Goal: Task Accomplishment & Management: Use online tool/utility

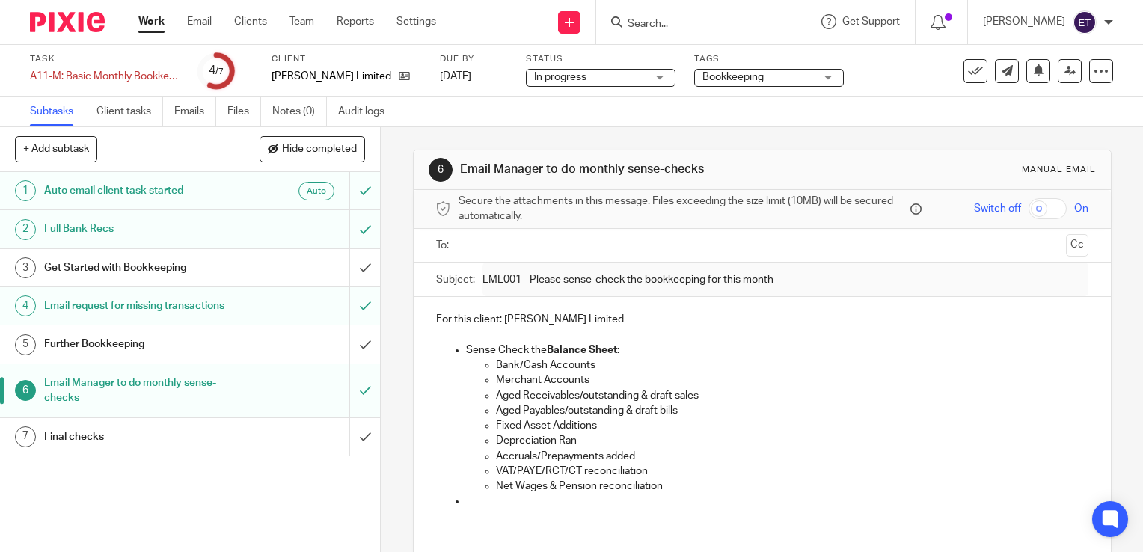
click at [155, 23] on link "Work" at bounding box center [151, 21] width 26 height 15
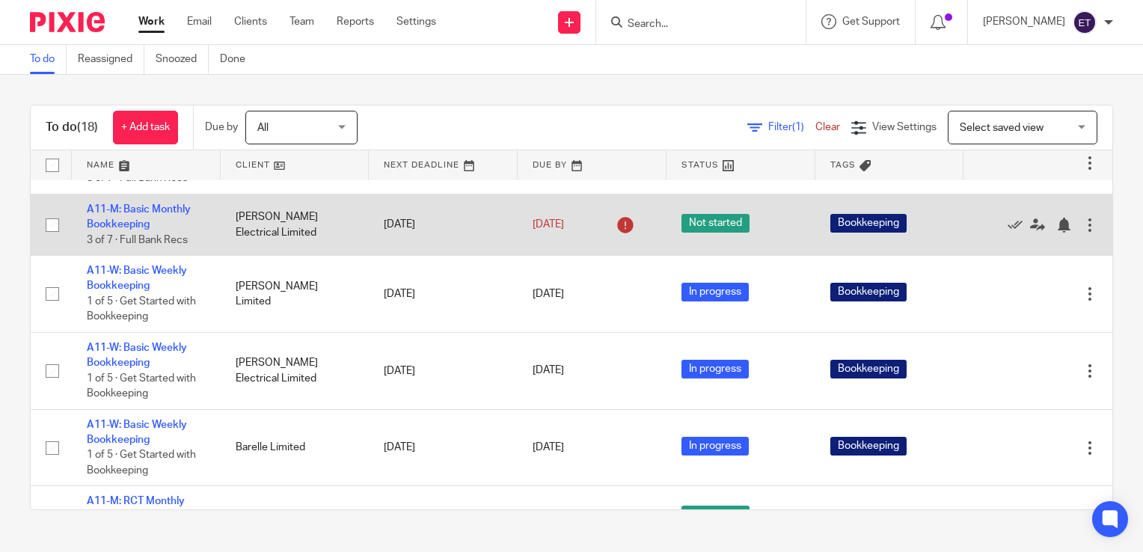
scroll to position [673, 0]
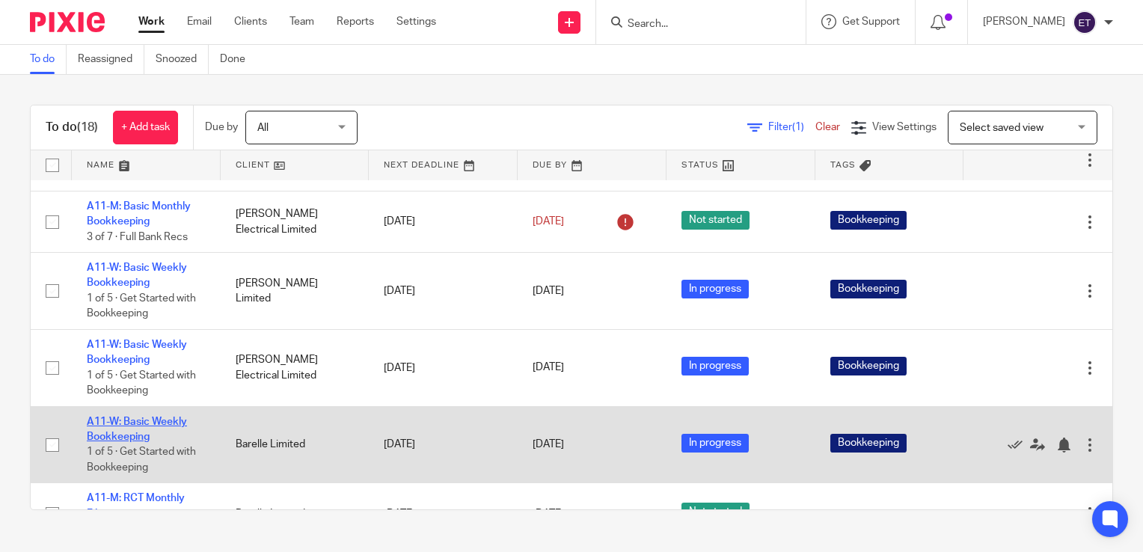
click at [156, 417] on link "A11-W: Basic Weekly Bookkeeping" at bounding box center [137, 429] width 100 height 25
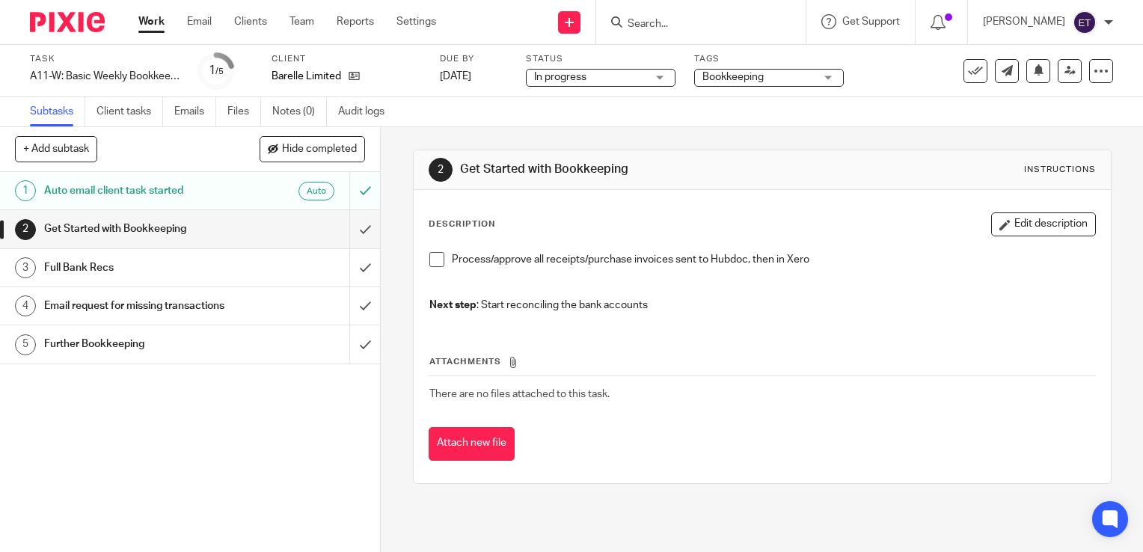
drag, startPoint x: 431, startPoint y: 258, endPoint x: 387, endPoint y: 267, distance: 45.0
click at [431, 258] on span at bounding box center [436, 259] width 15 height 15
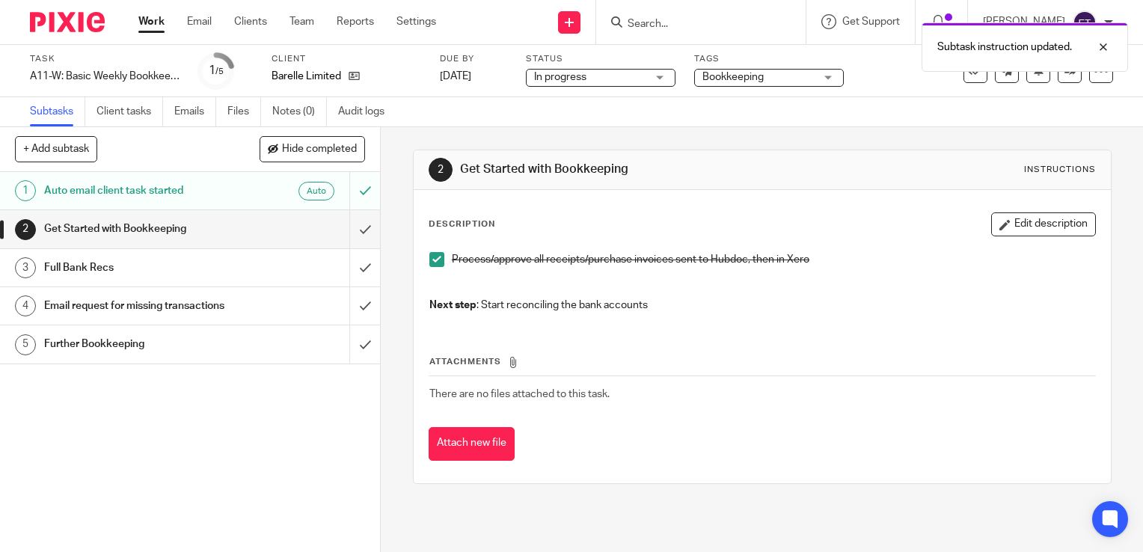
click at [223, 220] on h1 "Get Started with Bookkeeping" at bounding box center [141, 229] width 194 height 22
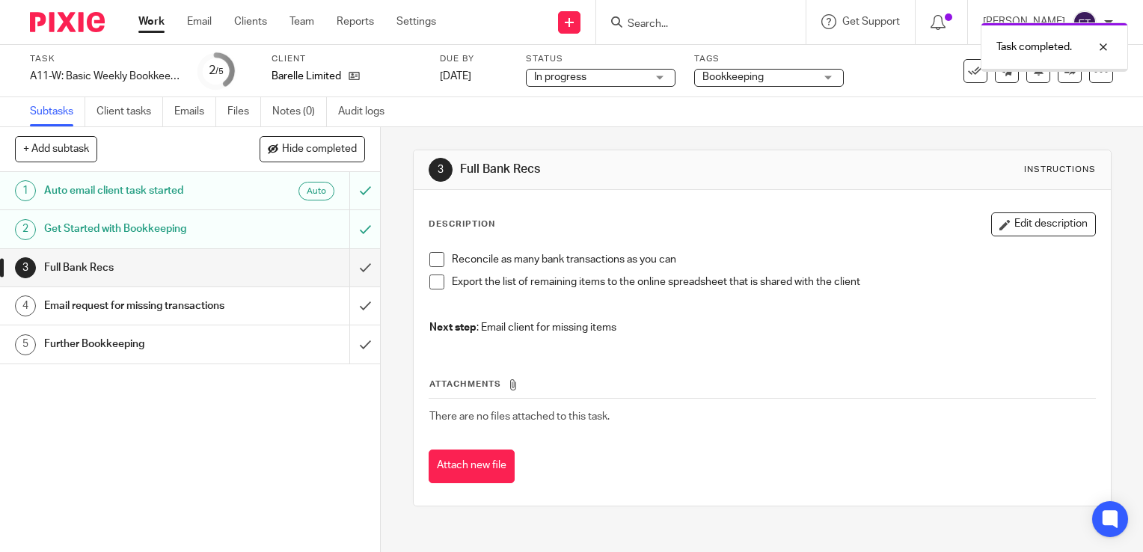
click at [209, 274] on h1 "Full Bank Recs" at bounding box center [141, 268] width 194 height 22
click at [422, 257] on div "Reconcile as many bank transactions as you can Export the list of remaining ite…" at bounding box center [762, 296] width 681 height 102
click at [432, 259] on span at bounding box center [436, 259] width 15 height 15
click at [434, 280] on span at bounding box center [436, 281] width 15 height 15
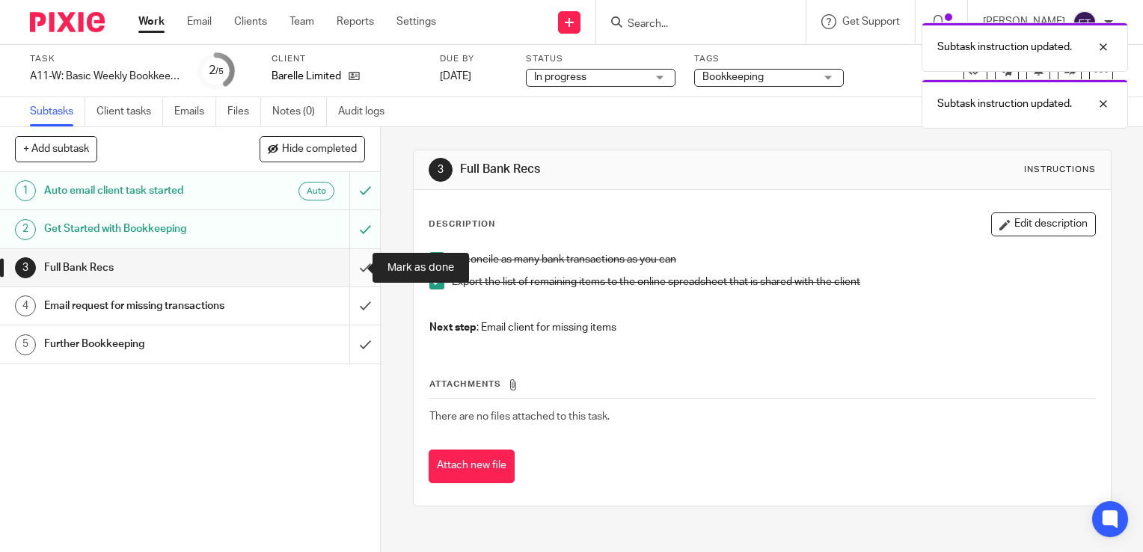
click at [345, 268] on input "submit" at bounding box center [190, 267] width 380 height 37
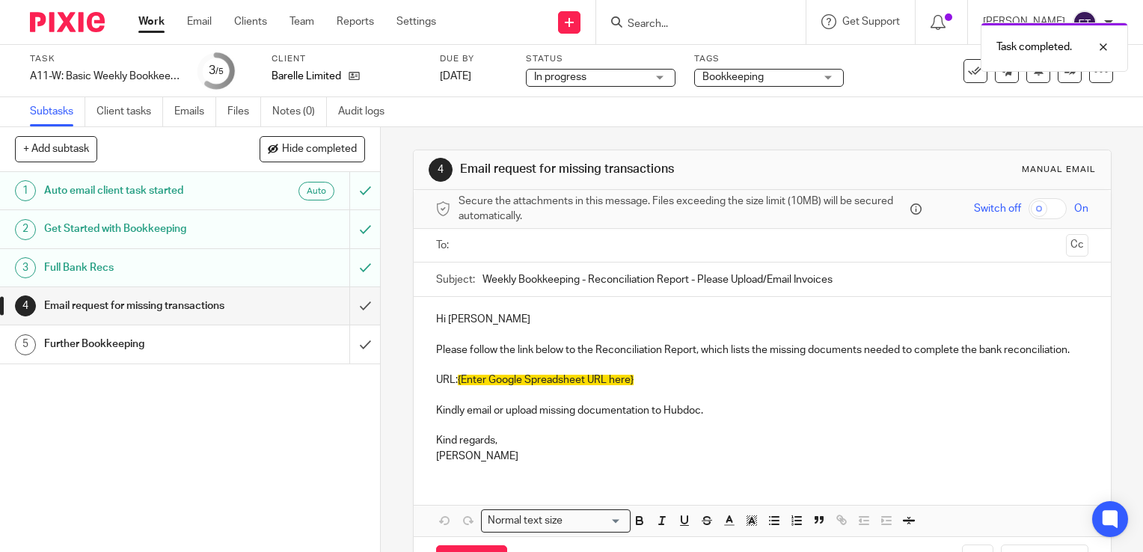
click at [218, 307] on h1 "Email request for missing transactions" at bounding box center [141, 306] width 194 height 22
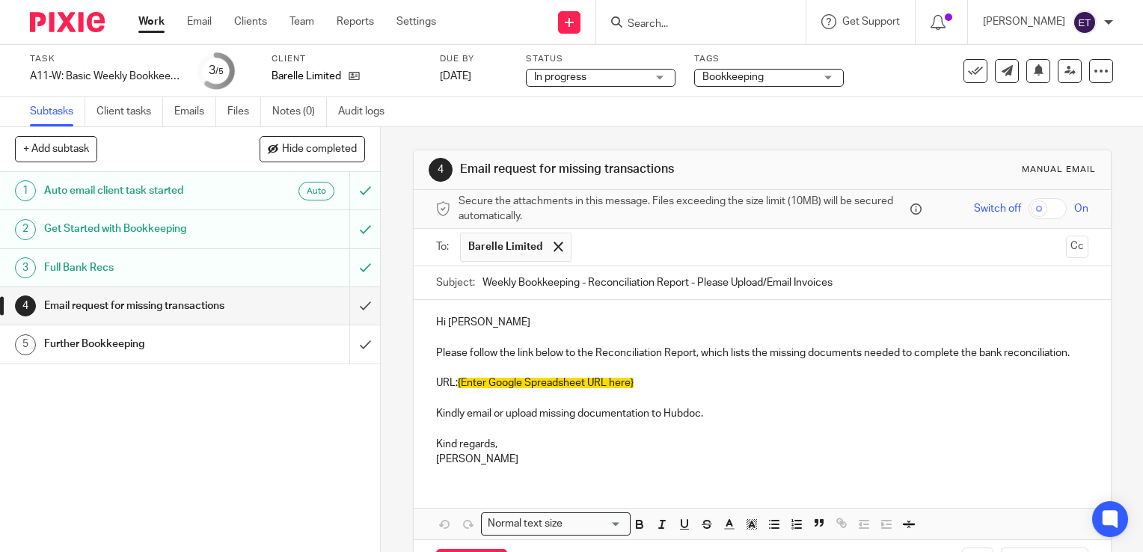
click at [651, 236] on input "text" at bounding box center [819, 247] width 480 height 29
type input "p"
click at [649, 242] on input "text" at bounding box center [819, 247] width 480 height 29
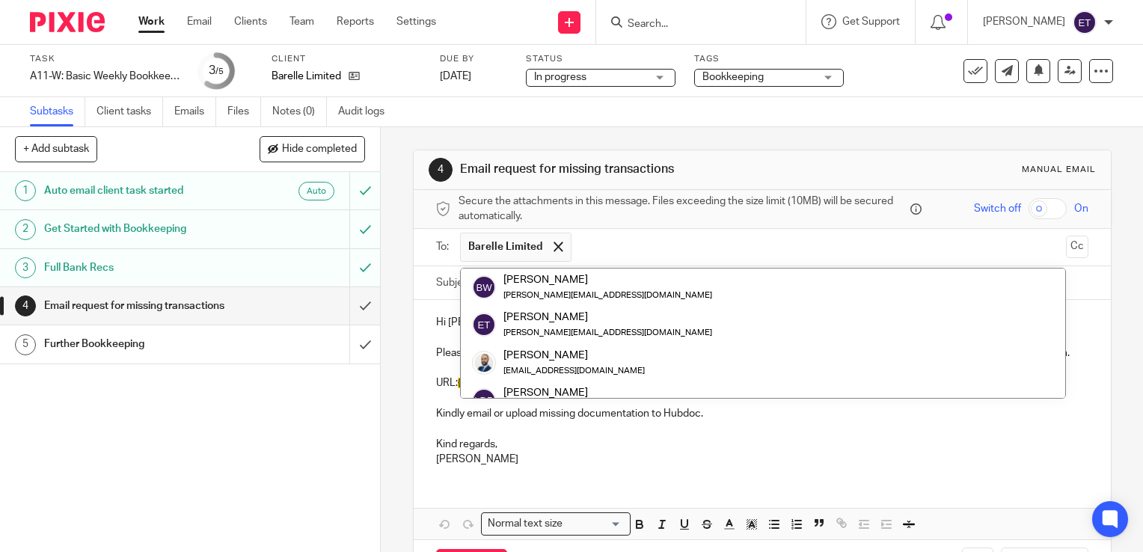
scroll to position [58, 0]
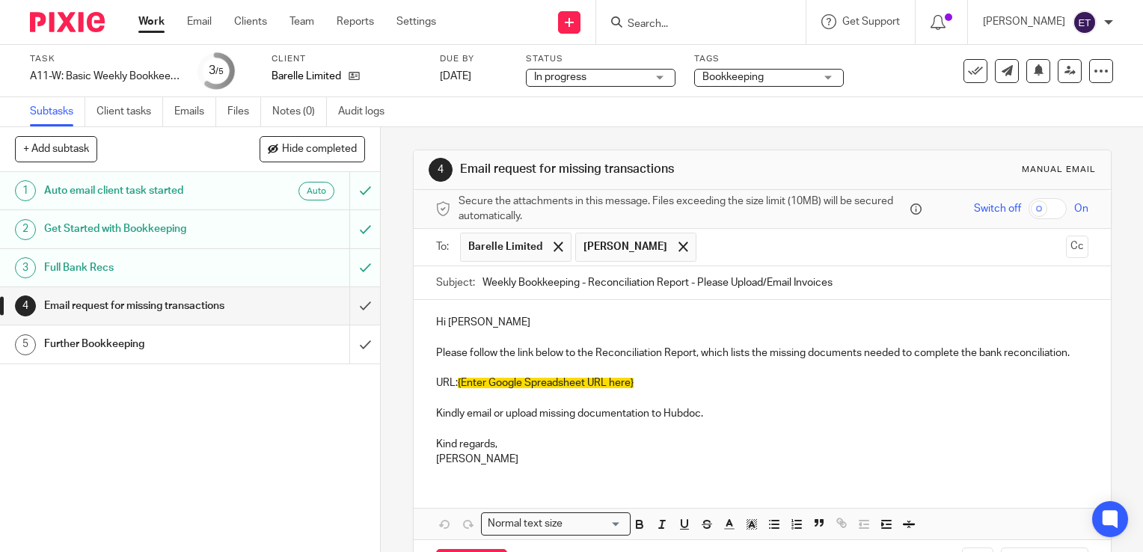
click at [784, 454] on p "Kind regards, Ernie" at bounding box center [762, 452] width 652 height 31
click at [678, 242] on span at bounding box center [683, 247] width 10 height 10
click at [668, 248] on input "text" at bounding box center [819, 247] width 480 height 29
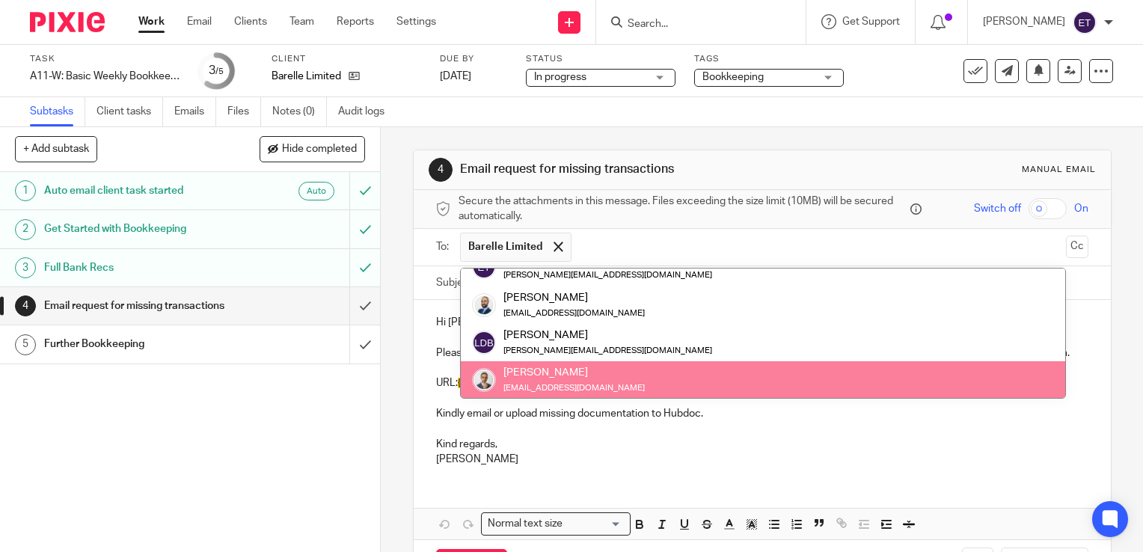
paste input "Philip@barelleltd.ie"
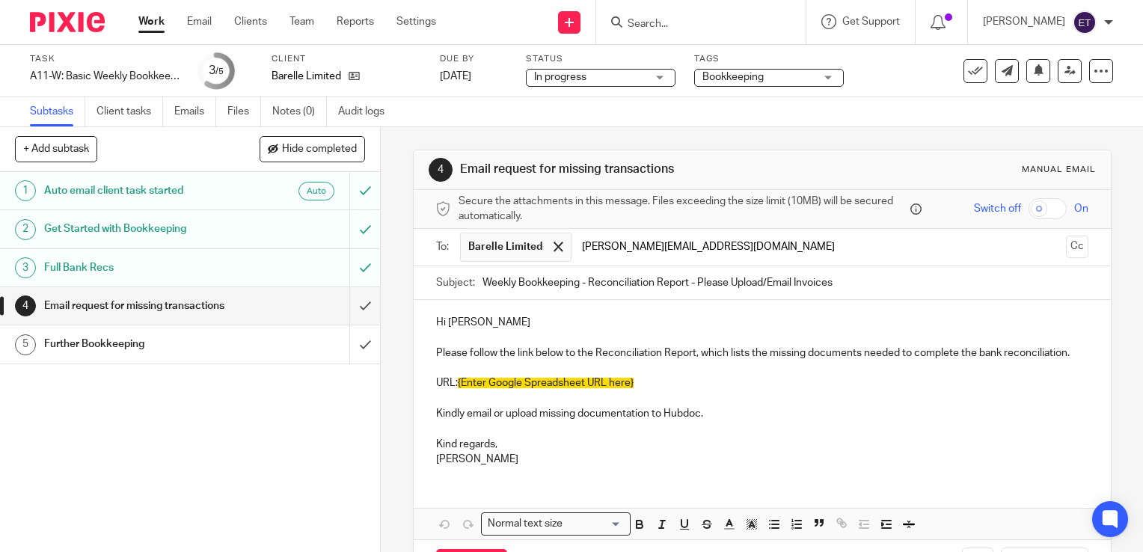
scroll to position [0, 0]
click at [714, 251] on input "Philip@barelleltd.ie" at bounding box center [819, 247] width 480 height 29
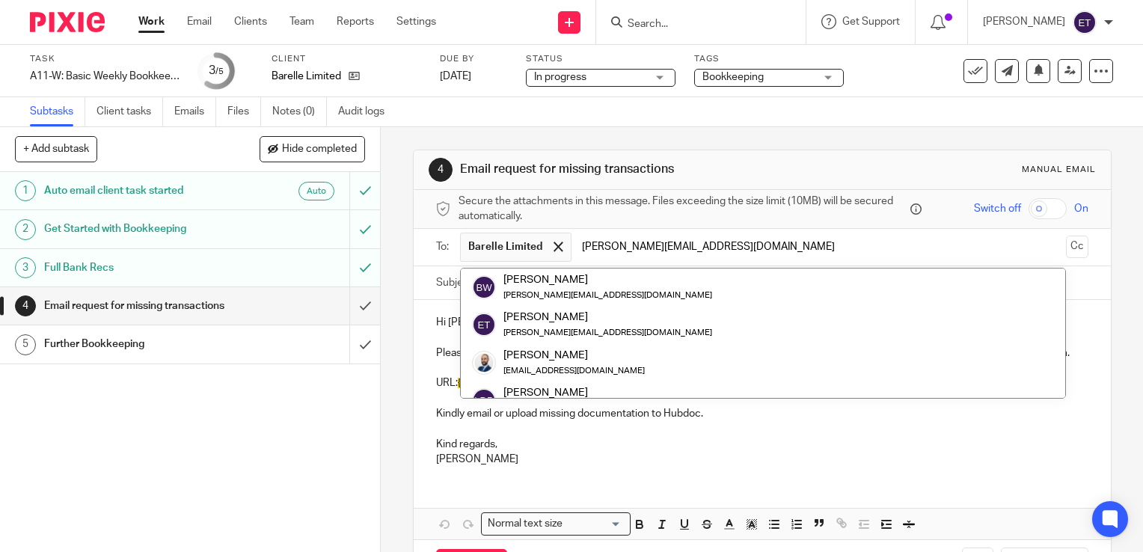
scroll to position [58, 0]
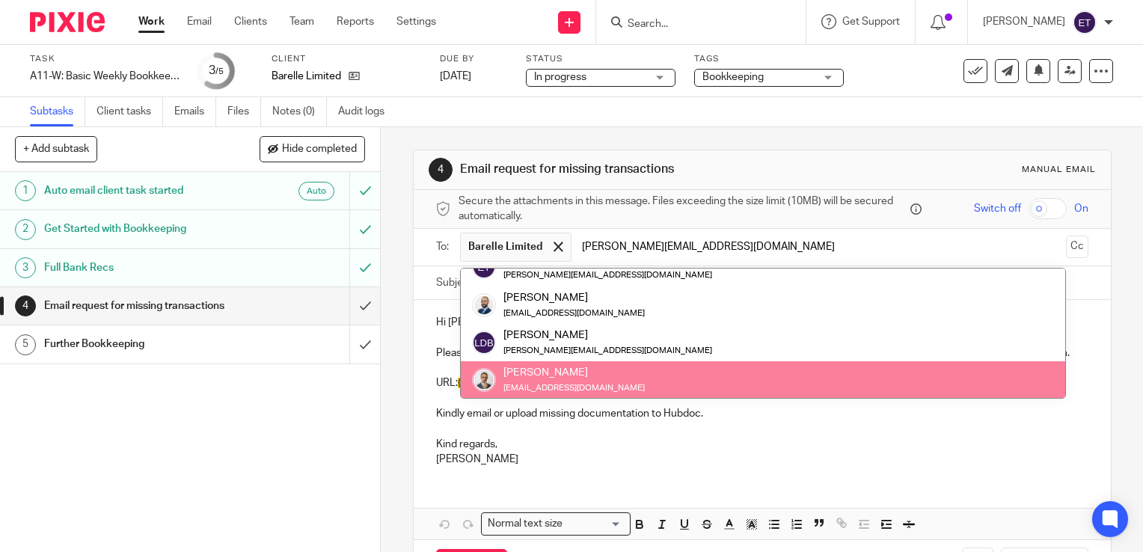
type input "Philip@barelleltd.ie"
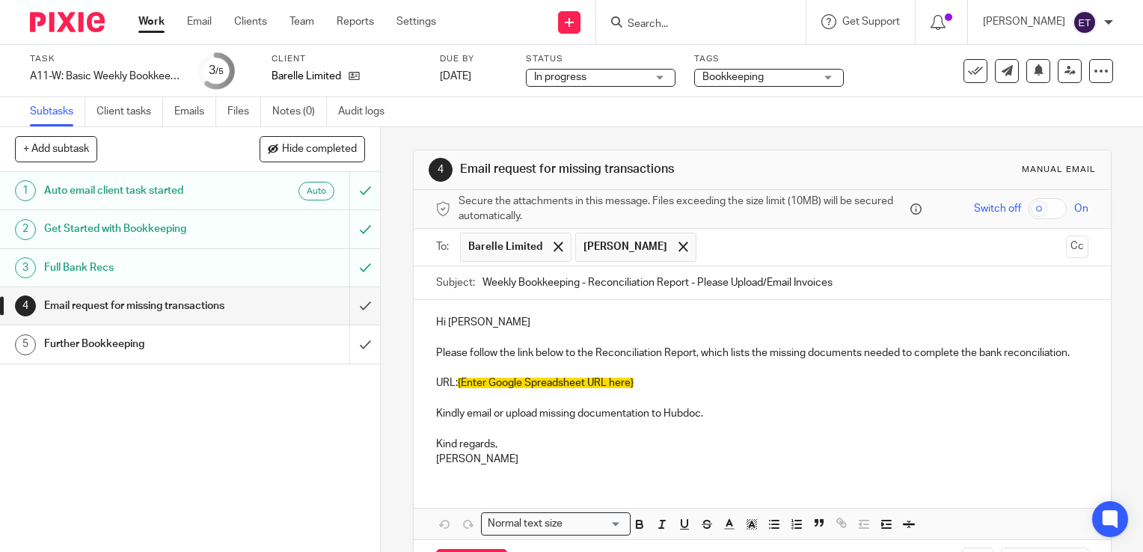
click at [858, 478] on div "Hi Barry Please follow the link below to the Reconciliation Report, which lists…" at bounding box center [762, 389] width 697 height 178
click at [678, 246] on span at bounding box center [683, 247] width 10 height 10
drag, startPoint x: 1056, startPoint y: 240, endPoint x: 1031, endPoint y: 260, distance: 32.5
click at [1066, 245] on button "Cc" at bounding box center [1077, 247] width 22 height 22
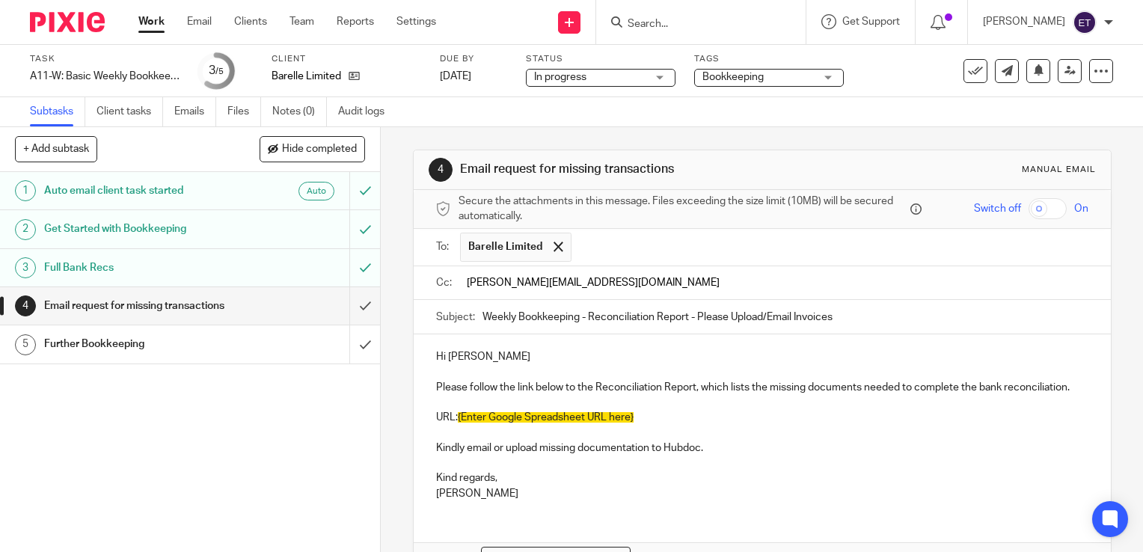
type input "Philip@barelleltd.ie"
click at [725, 410] on p at bounding box center [762, 402] width 652 height 15
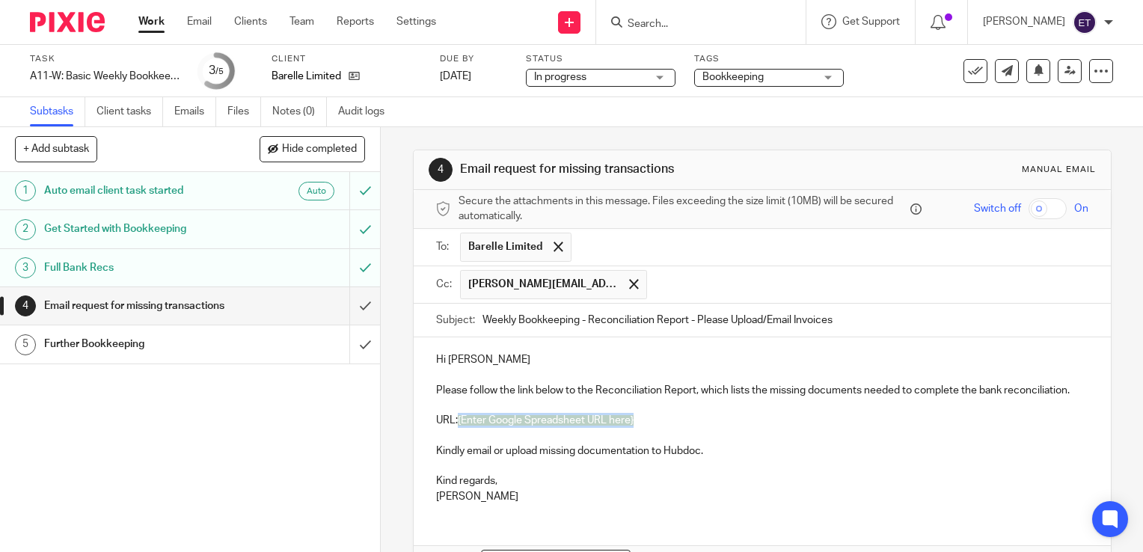
drag, startPoint x: 640, startPoint y: 436, endPoint x: 455, endPoint y: 438, distance: 184.7
click at [455, 428] on p "URL: {Enter Google Spreadsheet URL here}" at bounding box center [762, 420] width 652 height 15
drag, startPoint x: 467, startPoint y: 350, endPoint x: 497, endPoint y: 360, distance: 31.5
click at [475, 353] on div "Hi Barry Please follow the link below to the Reconciliation Report, which lists…" at bounding box center [762, 426] width 697 height 178
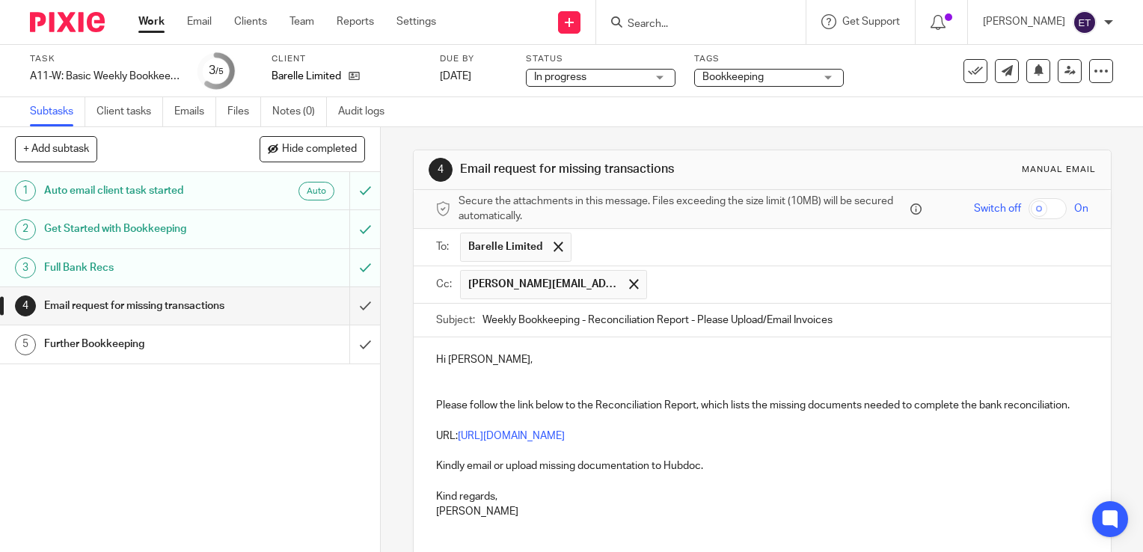
click at [474, 358] on p "Hi Barry," at bounding box center [762, 359] width 652 height 15
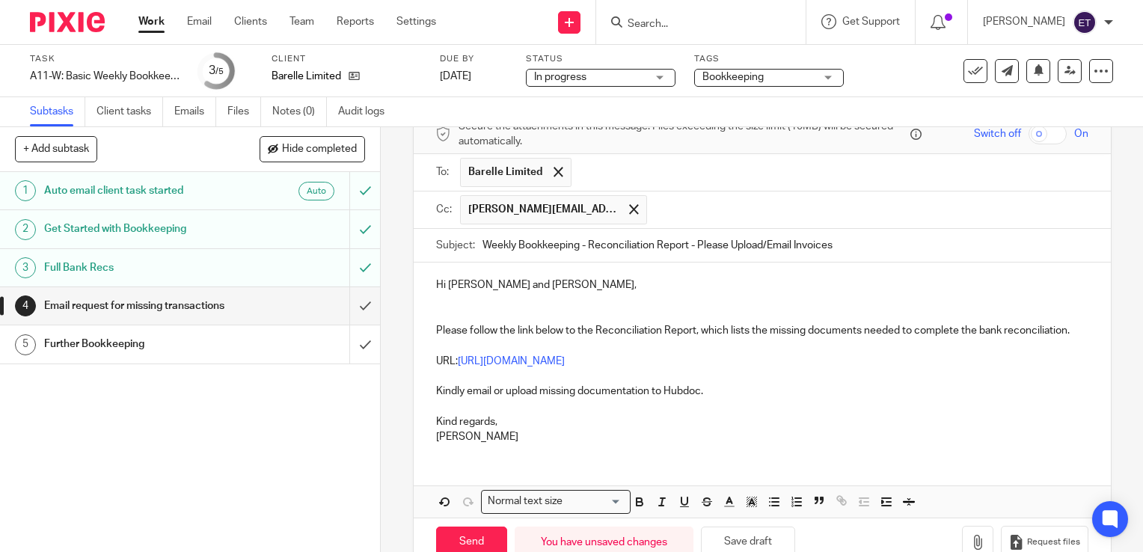
drag, startPoint x: 752, startPoint y: 408, endPoint x: 838, endPoint y: 433, distance: 88.8
click at [756, 399] on p "Kindly email or upload missing documentation to Hubdoc." at bounding box center [762, 391] width 652 height 15
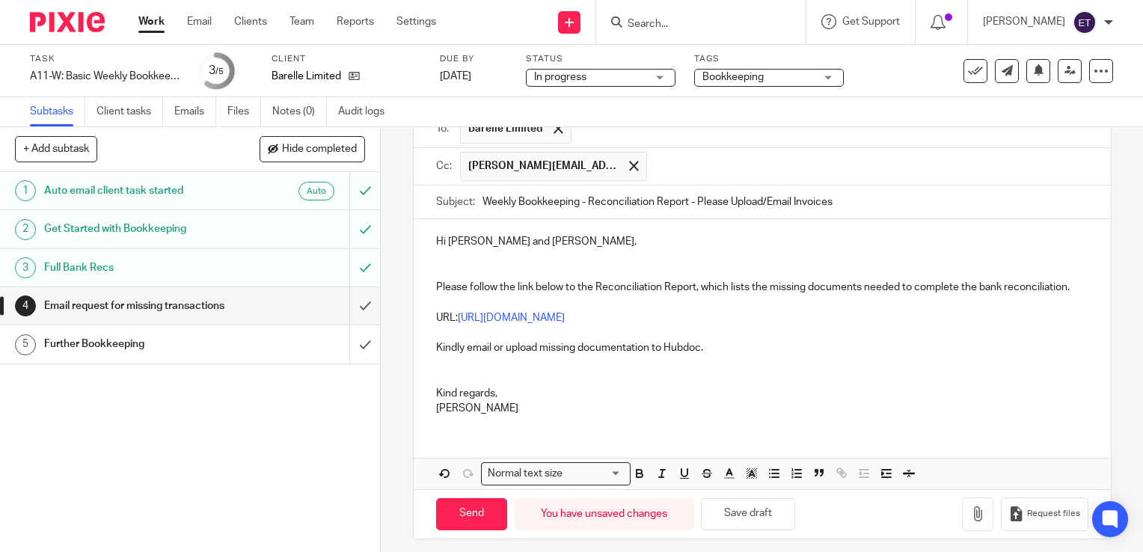
scroll to position [140, 0]
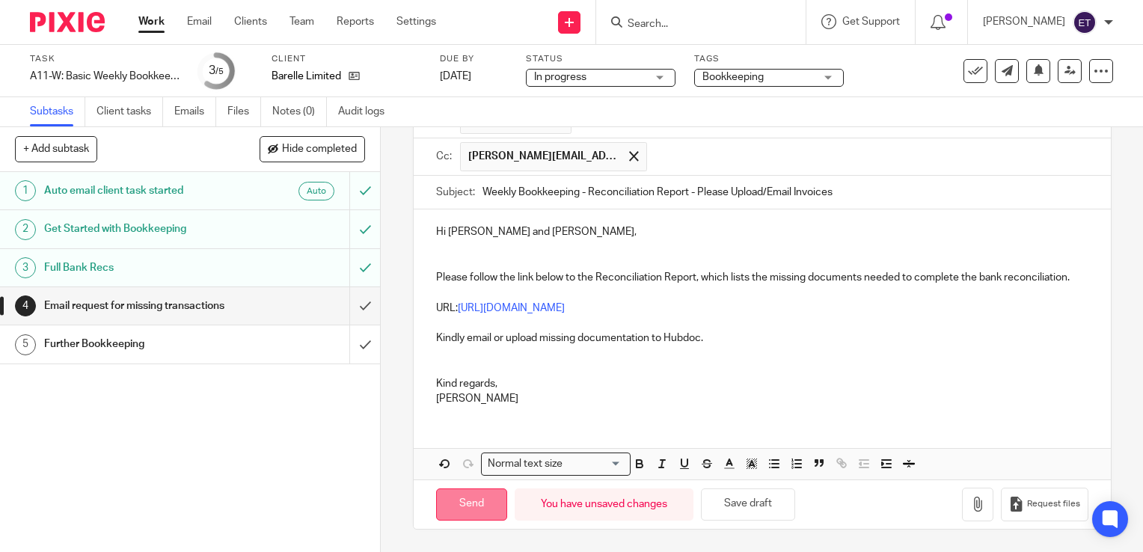
click at [455, 501] on input "Send" at bounding box center [471, 504] width 71 height 32
type input "Sent"
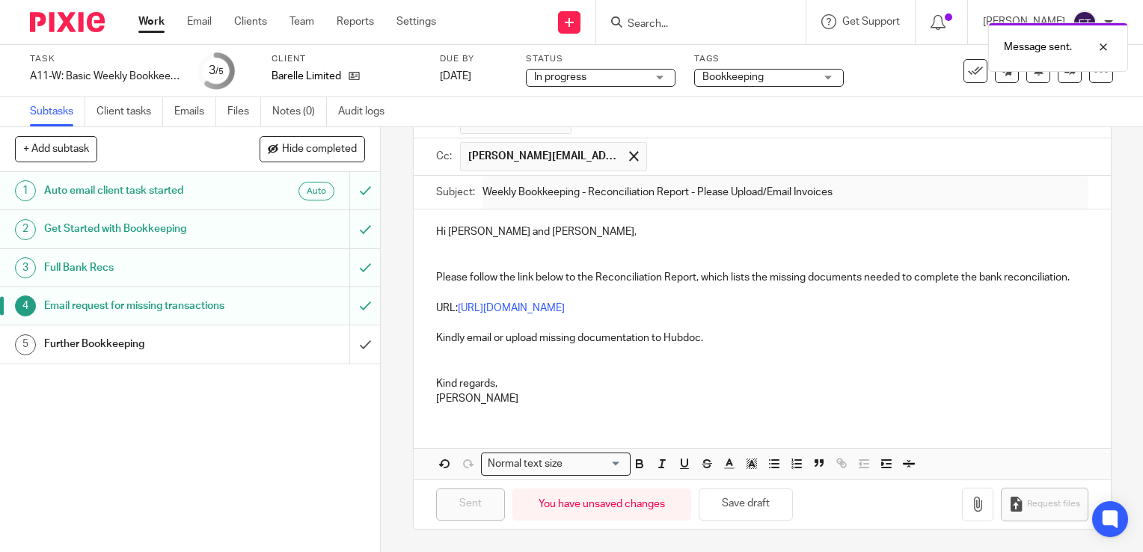
drag, startPoint x: 230, startPoint y: 355, endPoint x: 299, endPoint y: 363, distance: 70.1
click at [230, 355] on div "Further Bookkeeping" at bounding box center [189, 344] width 291 height 22
